Goal: Learn about a topic: Learn about a topic

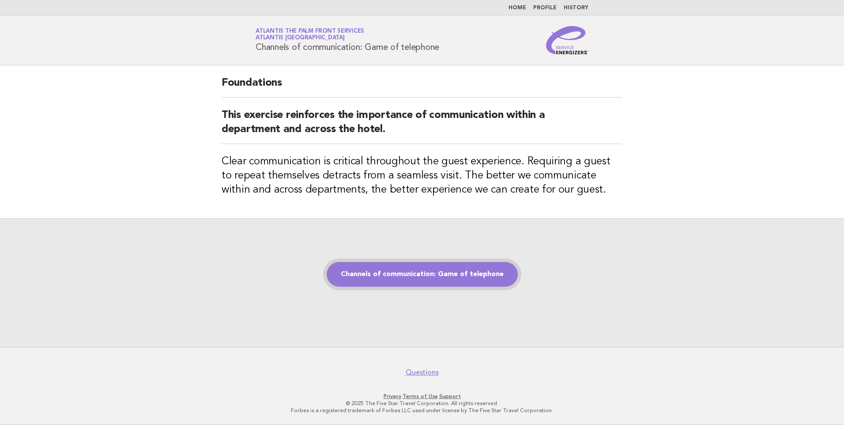
click at [429, 281] on link "Channels of communication: Game of telephone" at bounding box center [422, 274] width 191 height 25
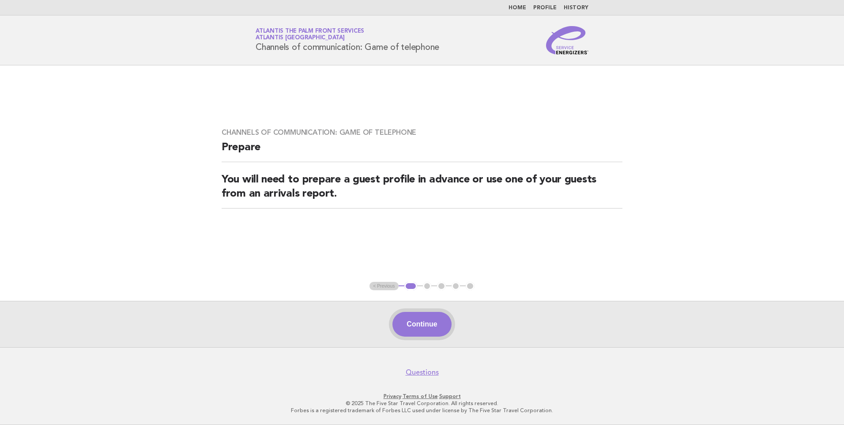
click at [426, 322] on button "Continue" at bounding box center [422, 324] width 59 height 25
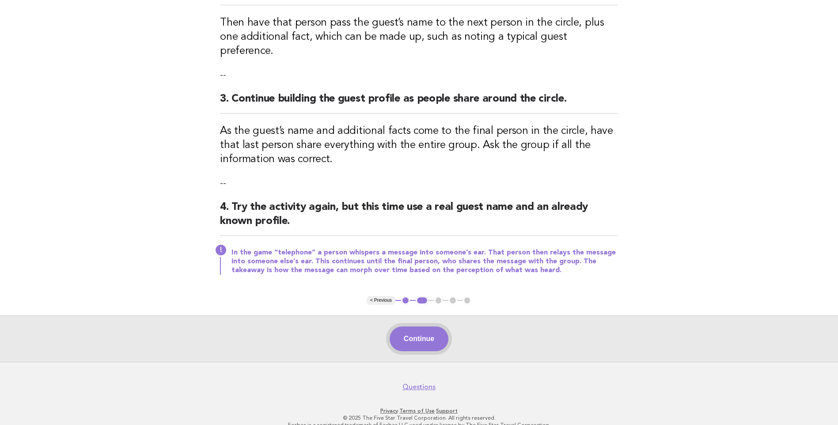
click at [419, 326] on button "Continue" at bounding box center [418, 338] width 59 height 25
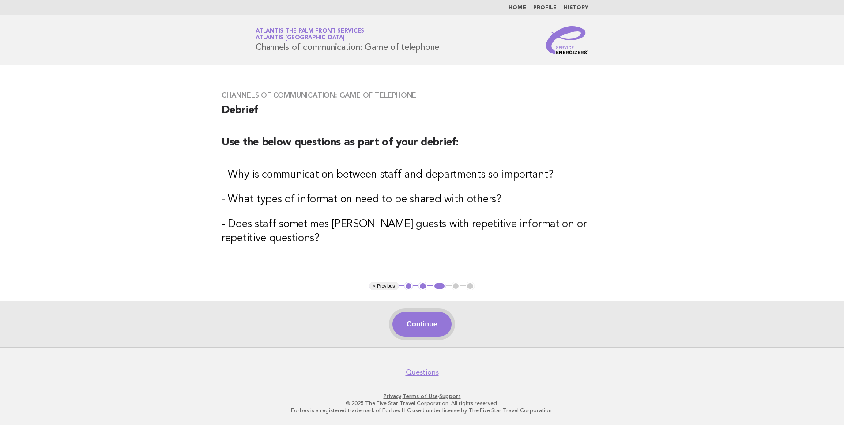
click at [424, 317] on button "Continue" at bounding box center [422, 324] width 59 height 25
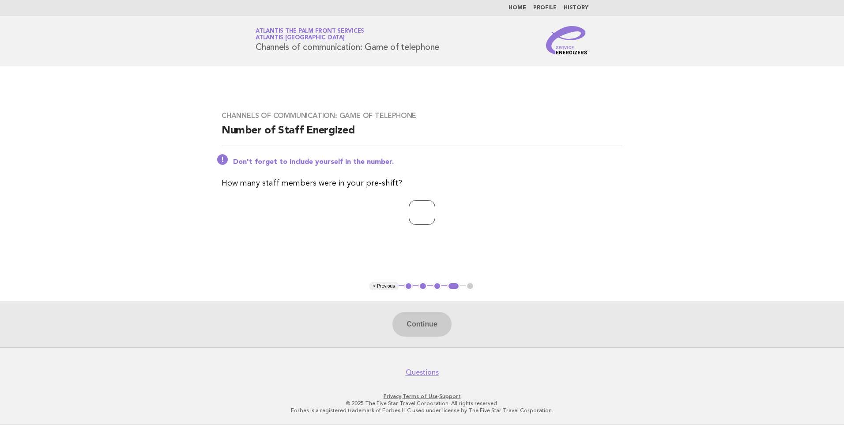
click at [419, 208] on input "number" at bounding box center [422, 212] width 26 height 25
type input "*"
click at [407, 323] on button "Continue" at bounding box center [422, 324] width 59 height 25
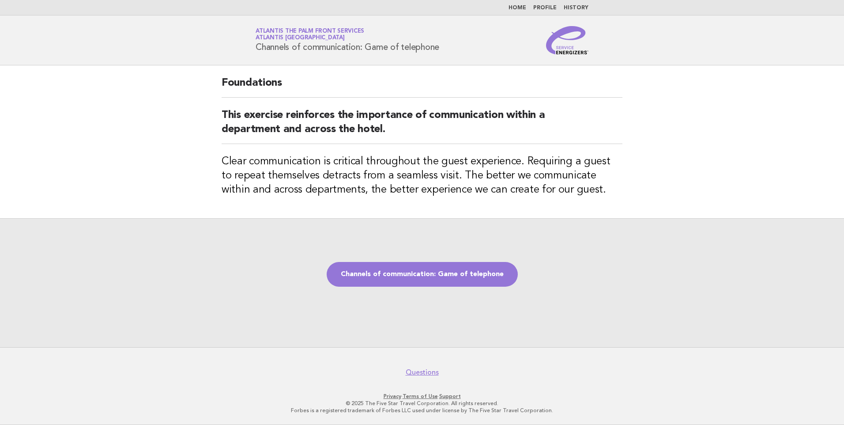
click at [444, 287] on div "Channels of communication: Game of telephone" at bounding box center [422, 282] width 844 height 129
click at [438, 281] on link "Channels of communication: Game of telephone" at bounding box center [422, 274] width 191 height 25
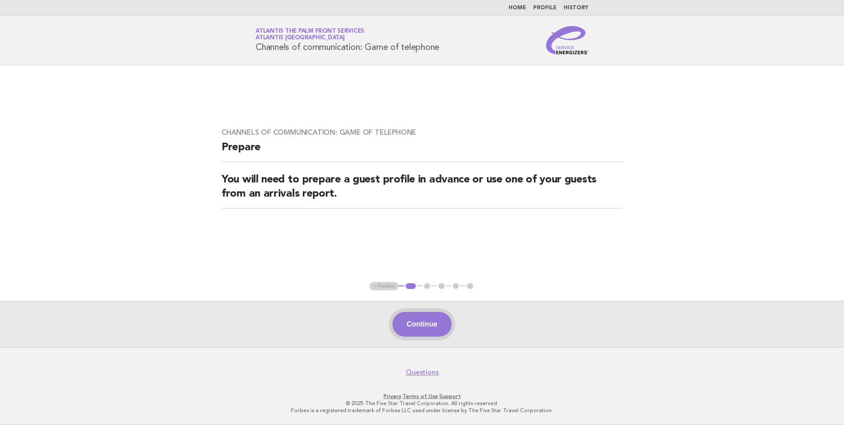
click at [403, 326] on button "Continue" at bounding box center [422, 324] width 59 height 25
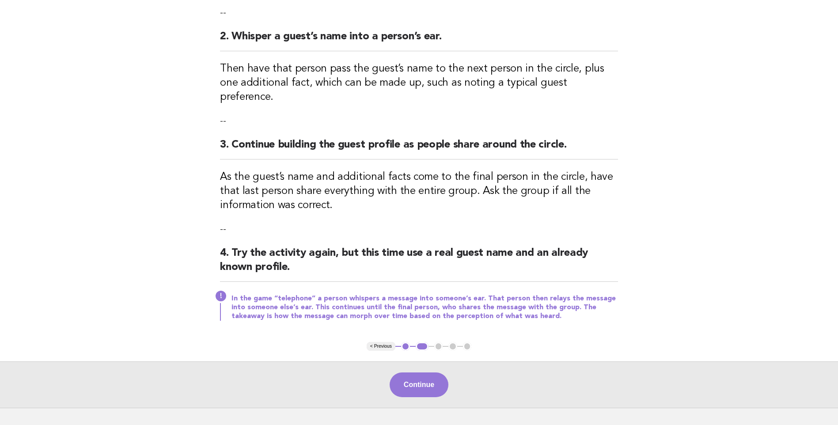
scroll to position [217, 0]
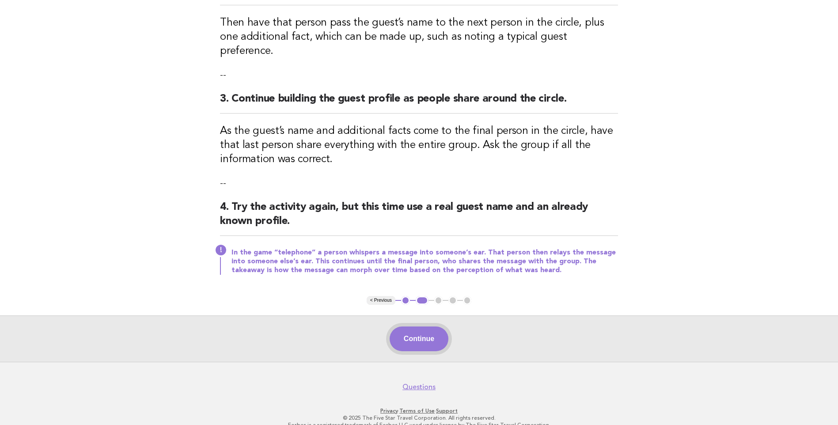
click at [409, 326] on button "Continue" at bounding box center [418, 338] width 59 height 25
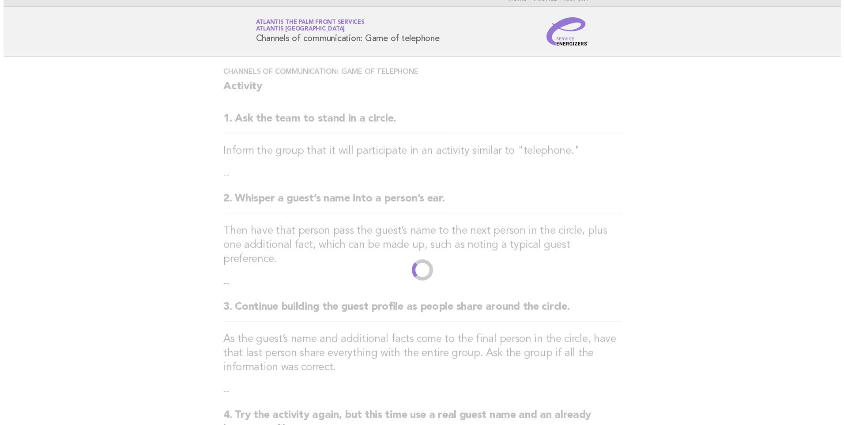
scroll to position [0, 0]
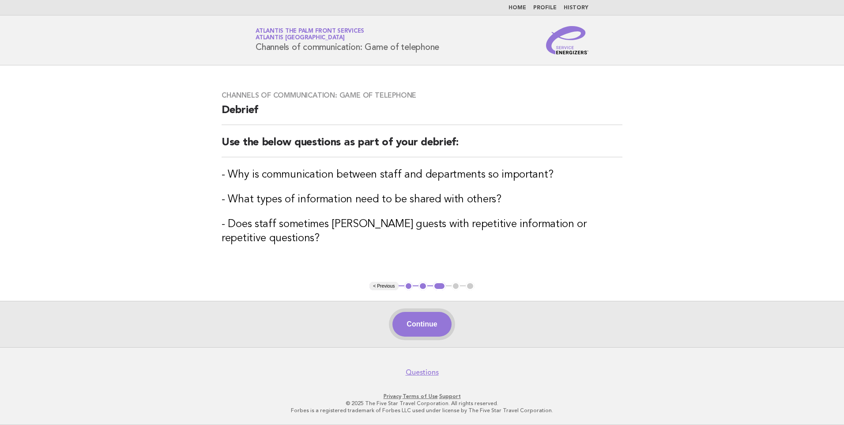
click at [432, 317] on button "Continue" at bounding box center [422, 324] width 59 height 25
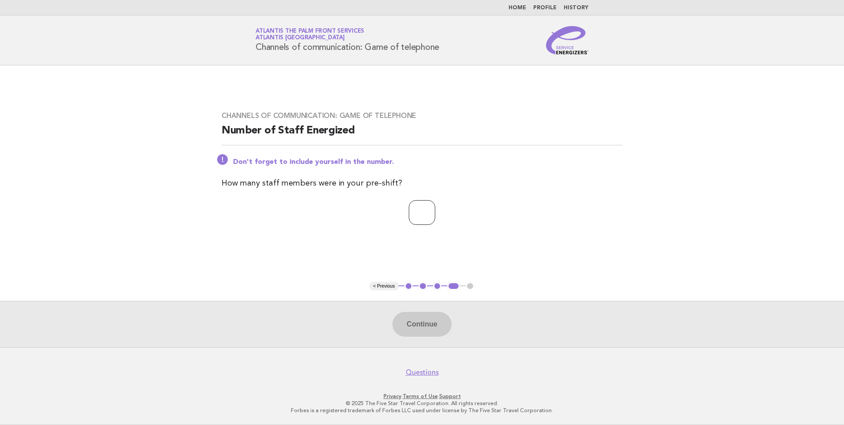
click at [419, 210] on input "number" at bounding box center [422, 212] width 26 height 25
type input "*"
click at [427, 317] on button "Continue" at bounding box center [422, 324] width 59 height 25
